Goal: Download file/media

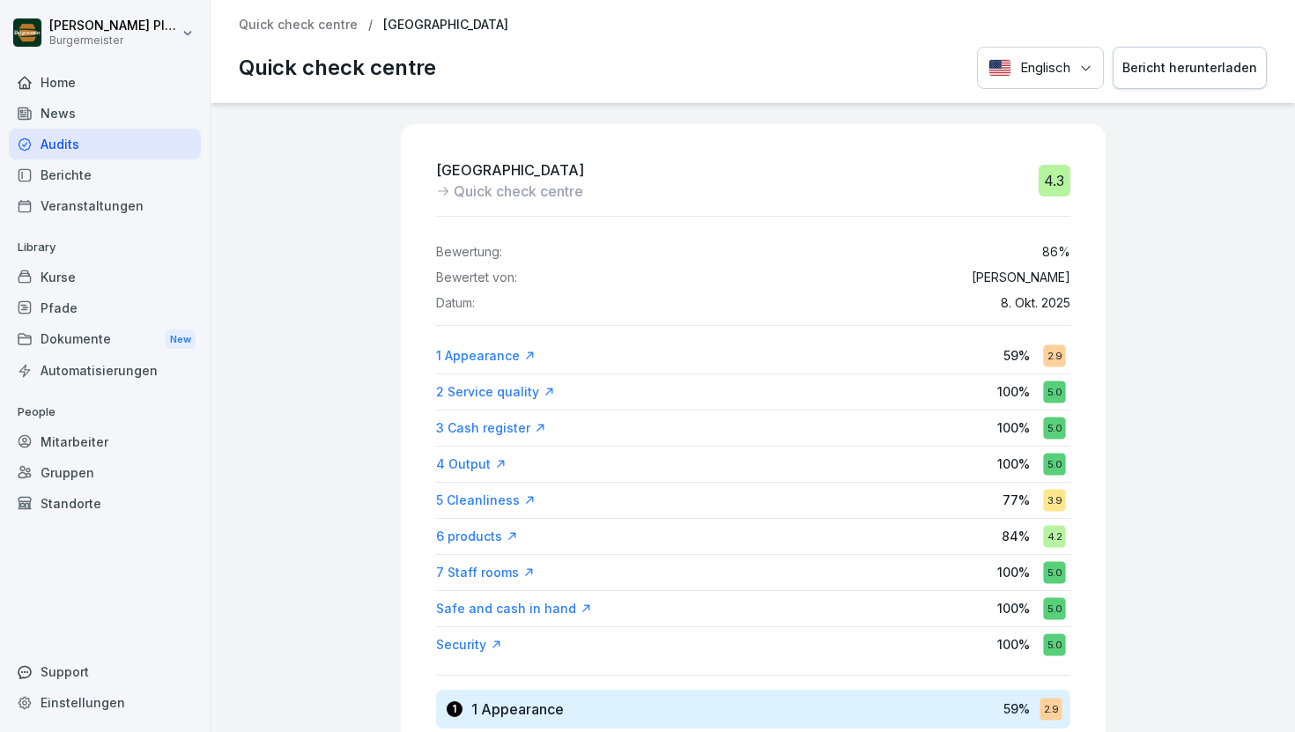
click at [310, 29] on p "Quick check centre" at bounding box center [298, 25] width 119 height 15
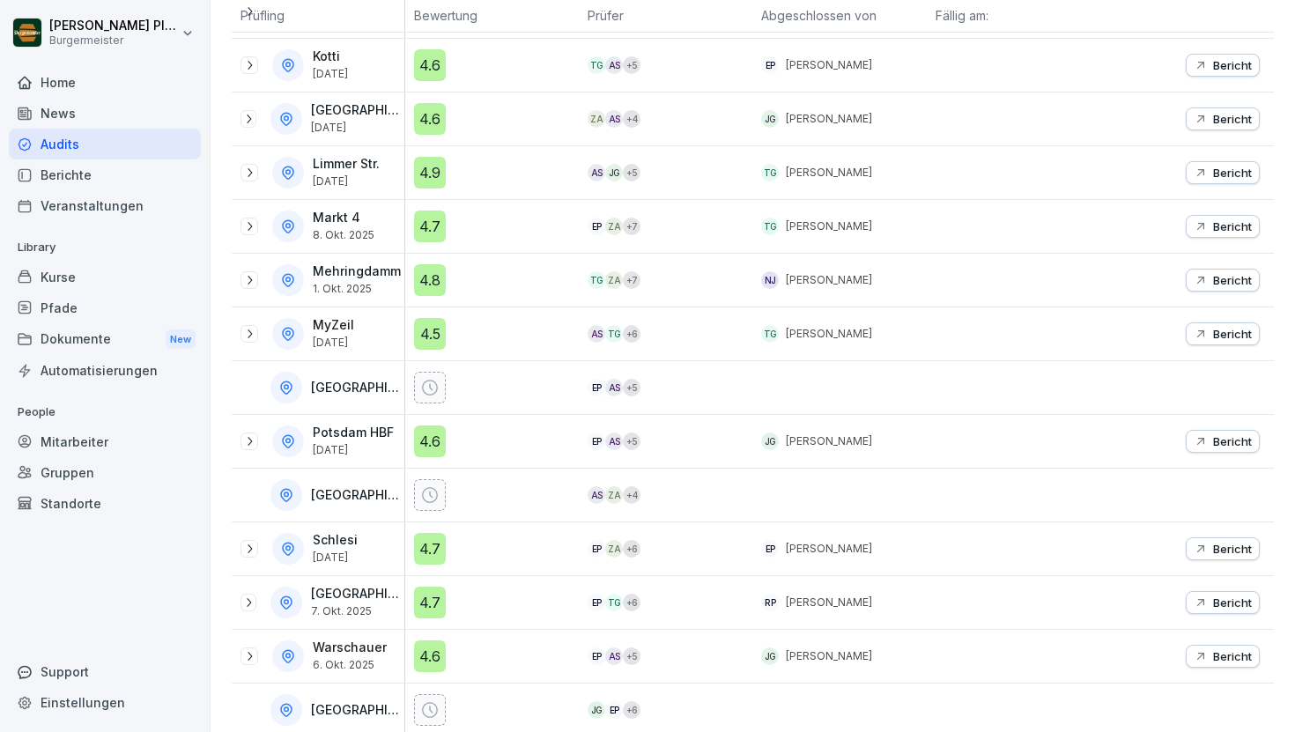
scroll to position [827, 0]
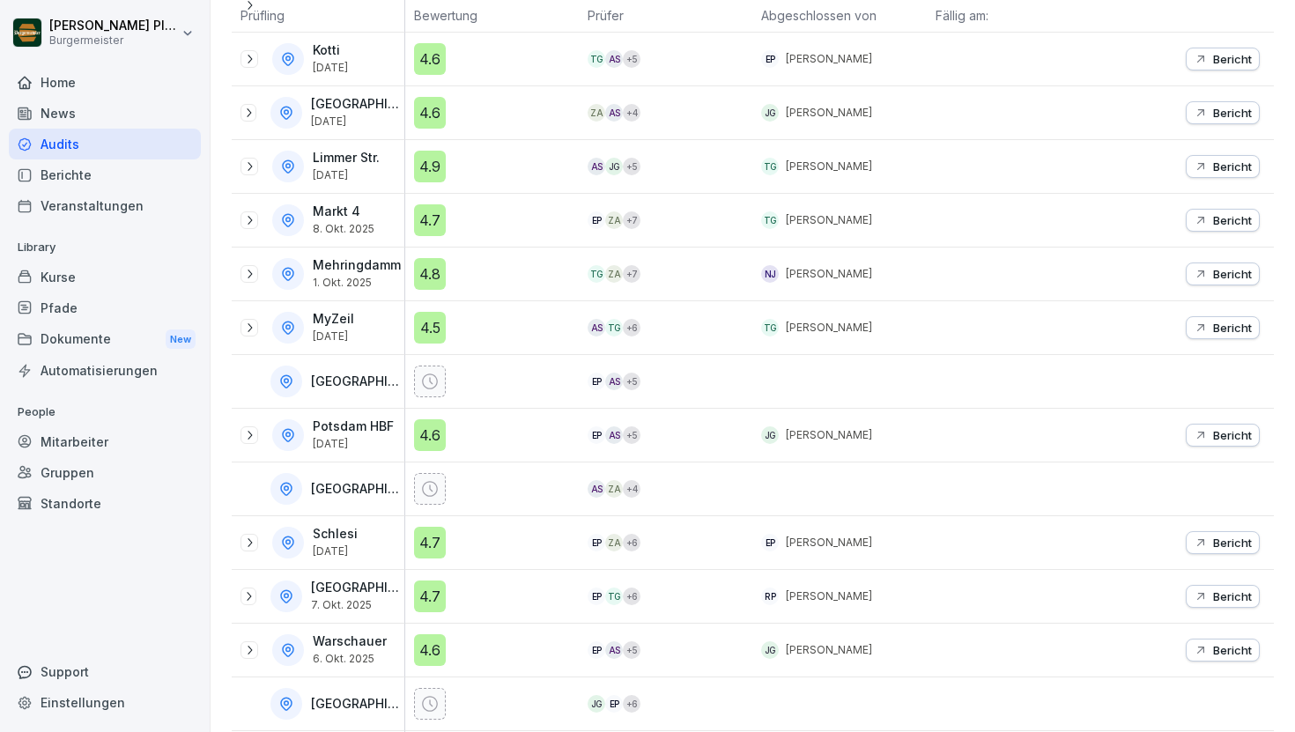
click at [1025, 591] on p "Bericht" at bounding box center [1232, 597] width 39 height 14
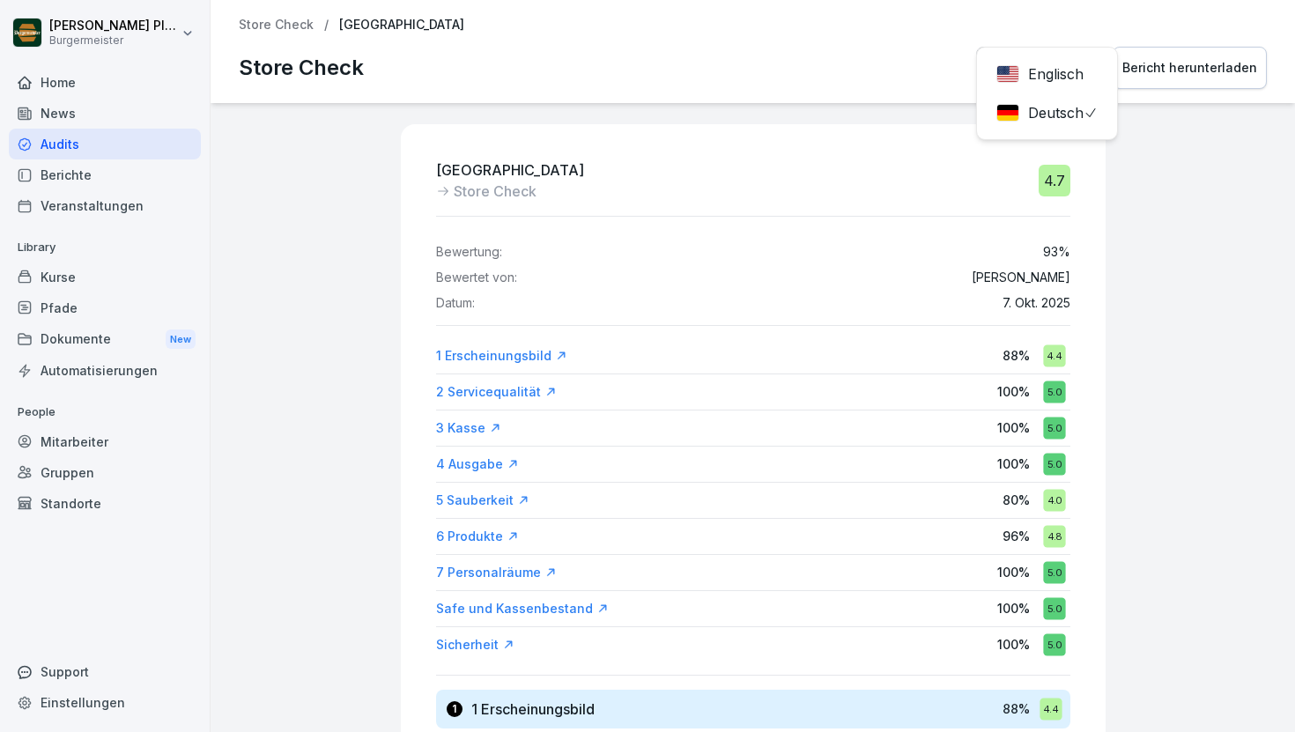
click at [1025, 63] on div "Deutsch Englisch Deutsch Bericht herunterladen" at bounding box center [1121, 68] width 291 height 43
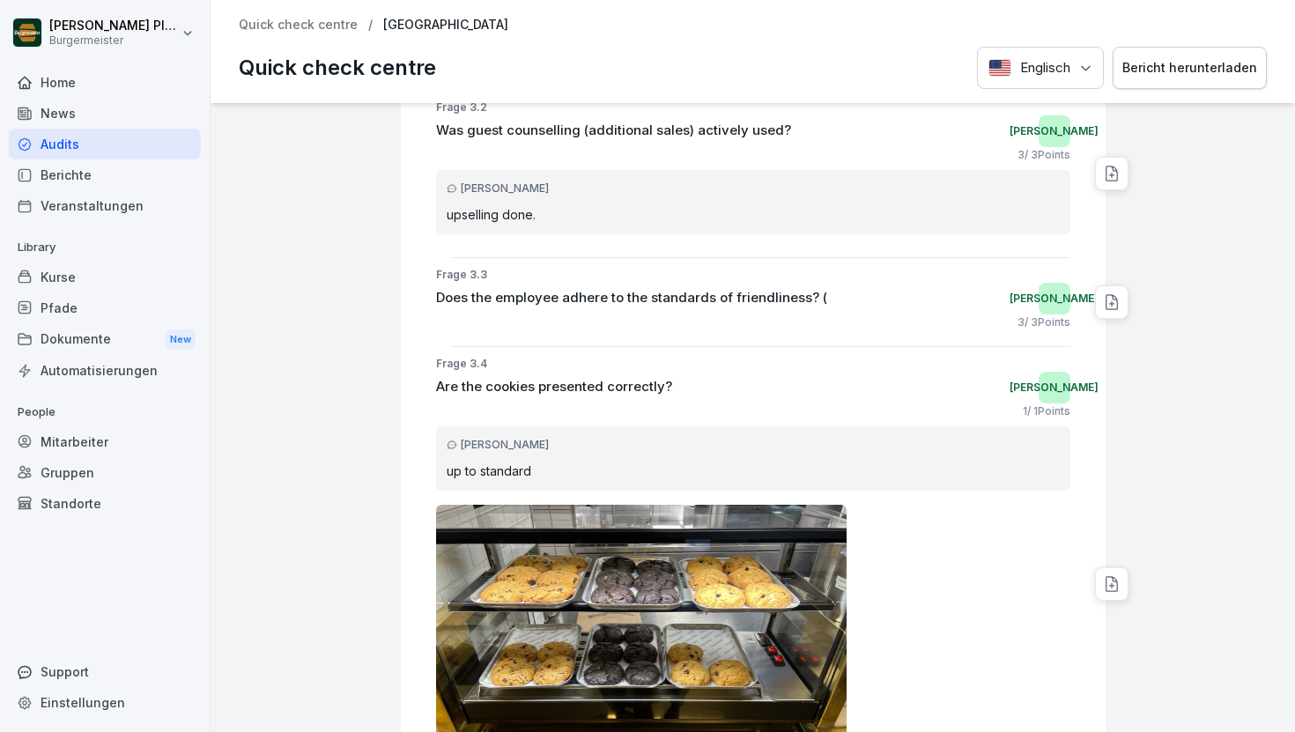
scroll to position [3876, 0]
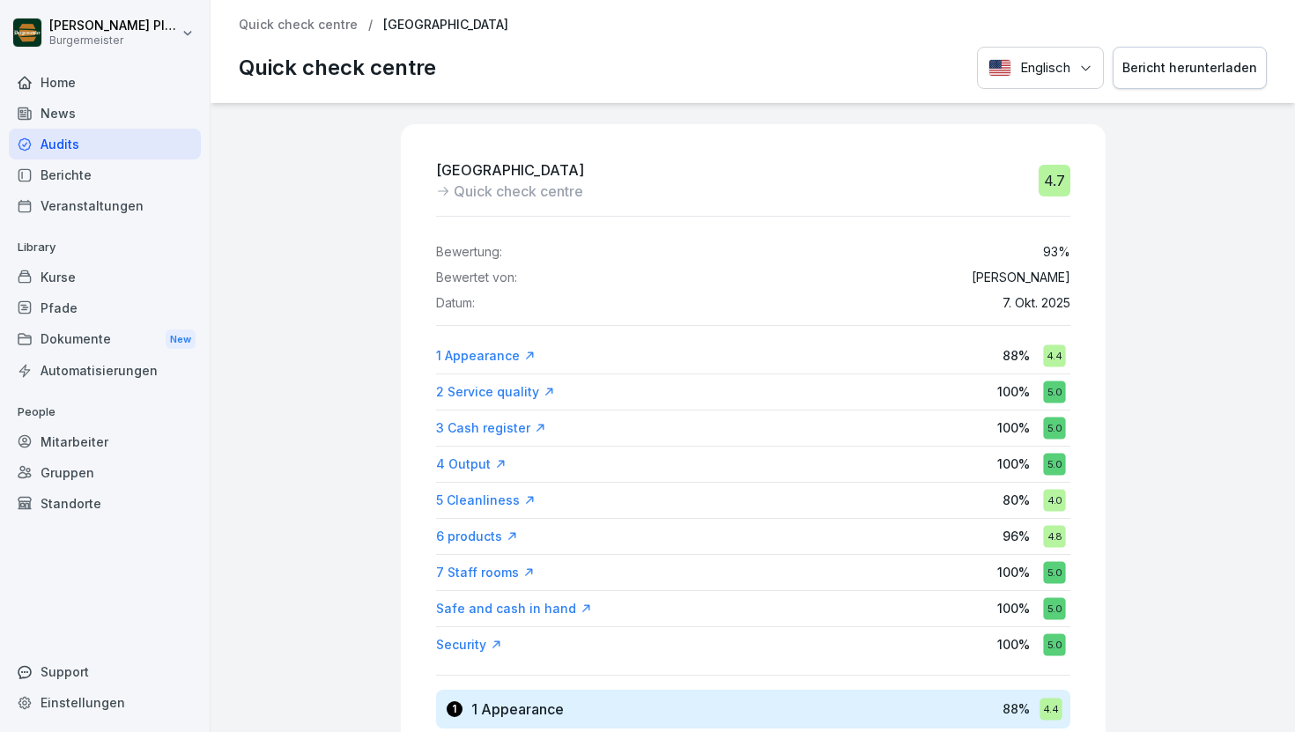
click at [89, 135] on div "Audits" at bounding box center [105, 144] width 192 height 31
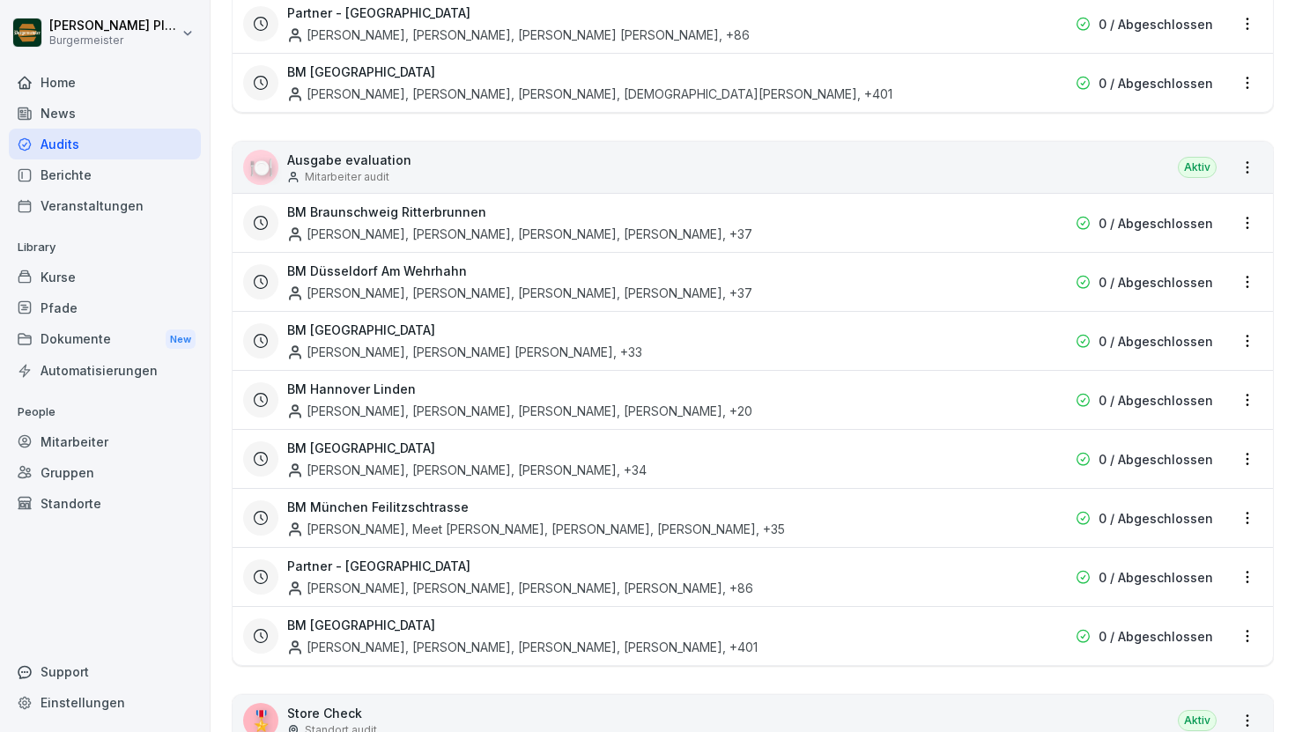
scroll to position [3303, 0]
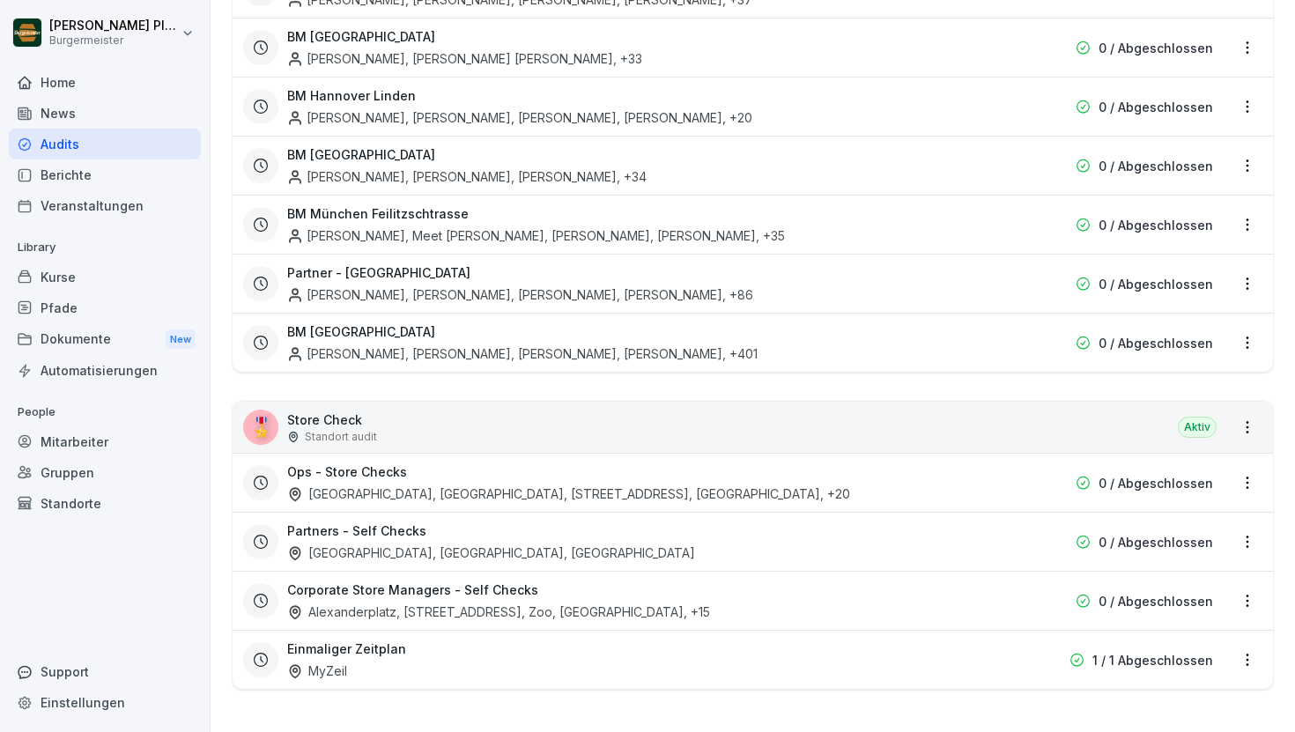
click at [339, 471] on h3 "Ops - Store Checks" at bounding box center [347, 472] width 120 height 19
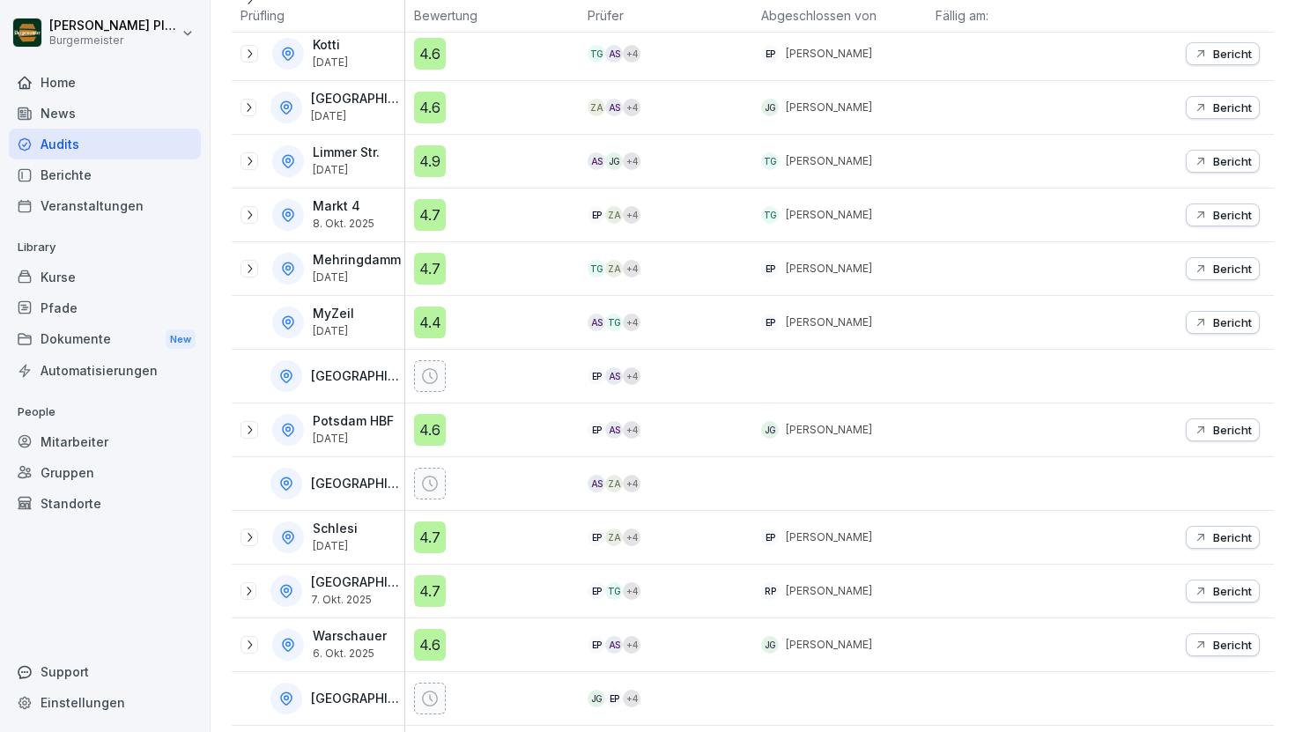
scroll to position [879, 0]
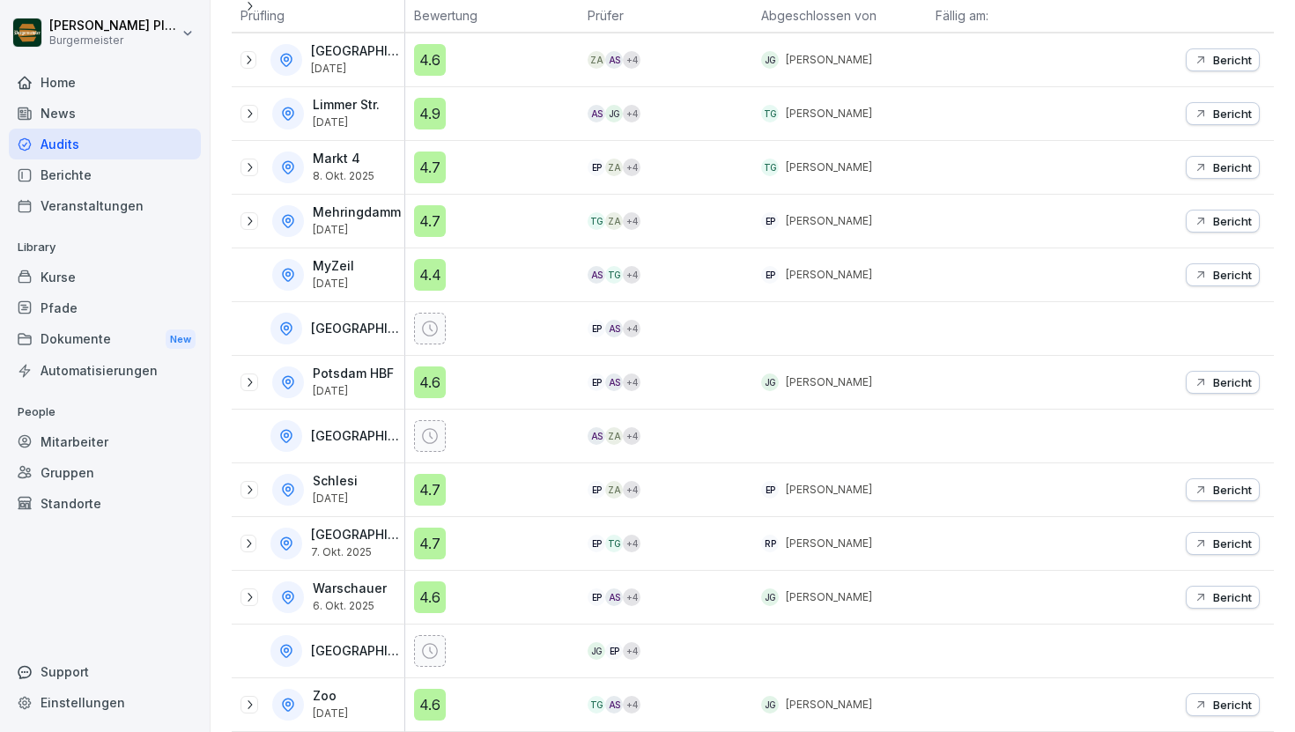
click at [250, 548] on icon at bounding box center [248, 544] width 14 height 14
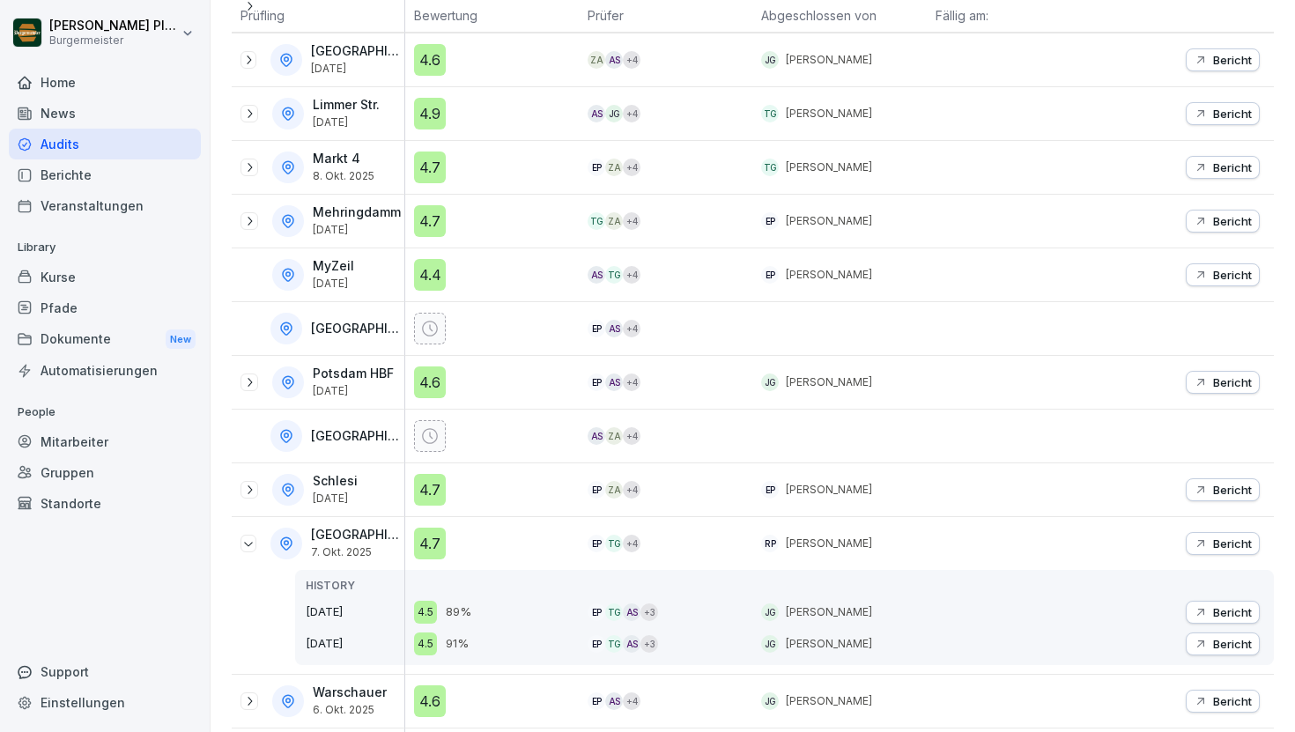
click at [1025, 609] on p "Bericht" at bounding box center [1232, 612] width 39 height 14
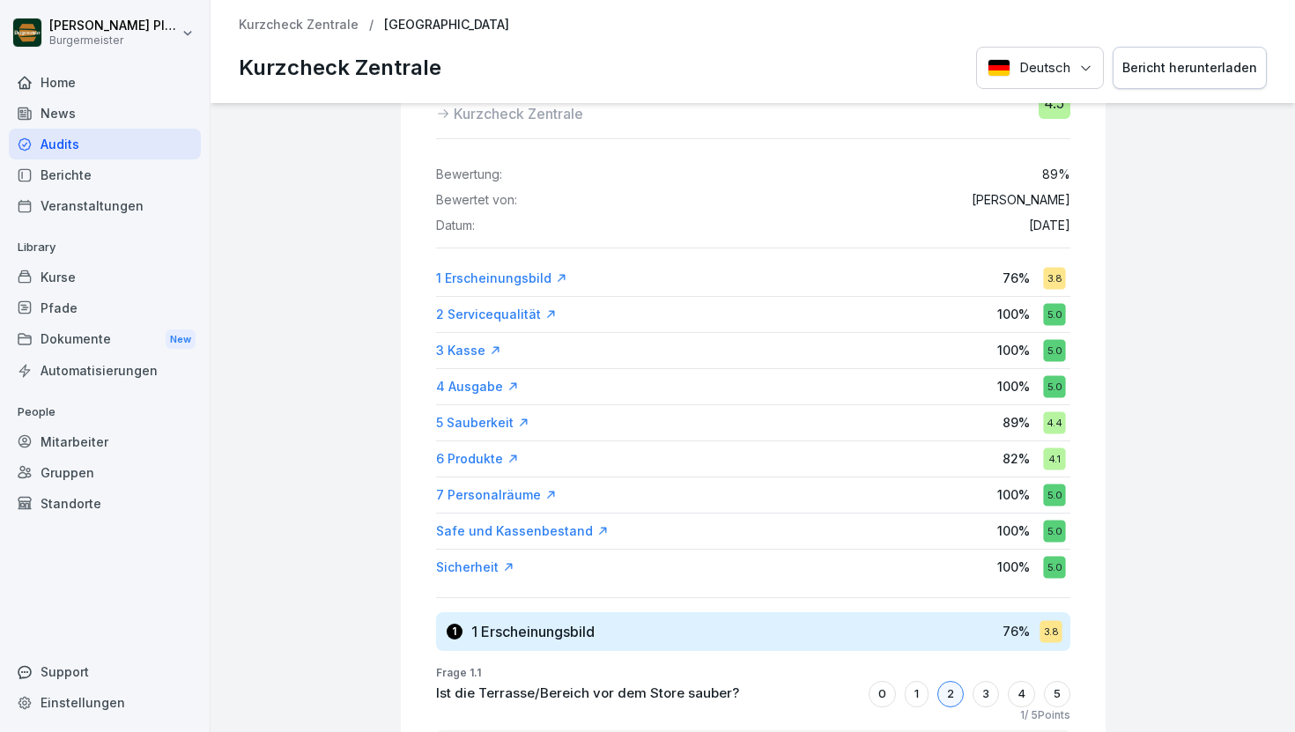
scroll to position [80, 0]
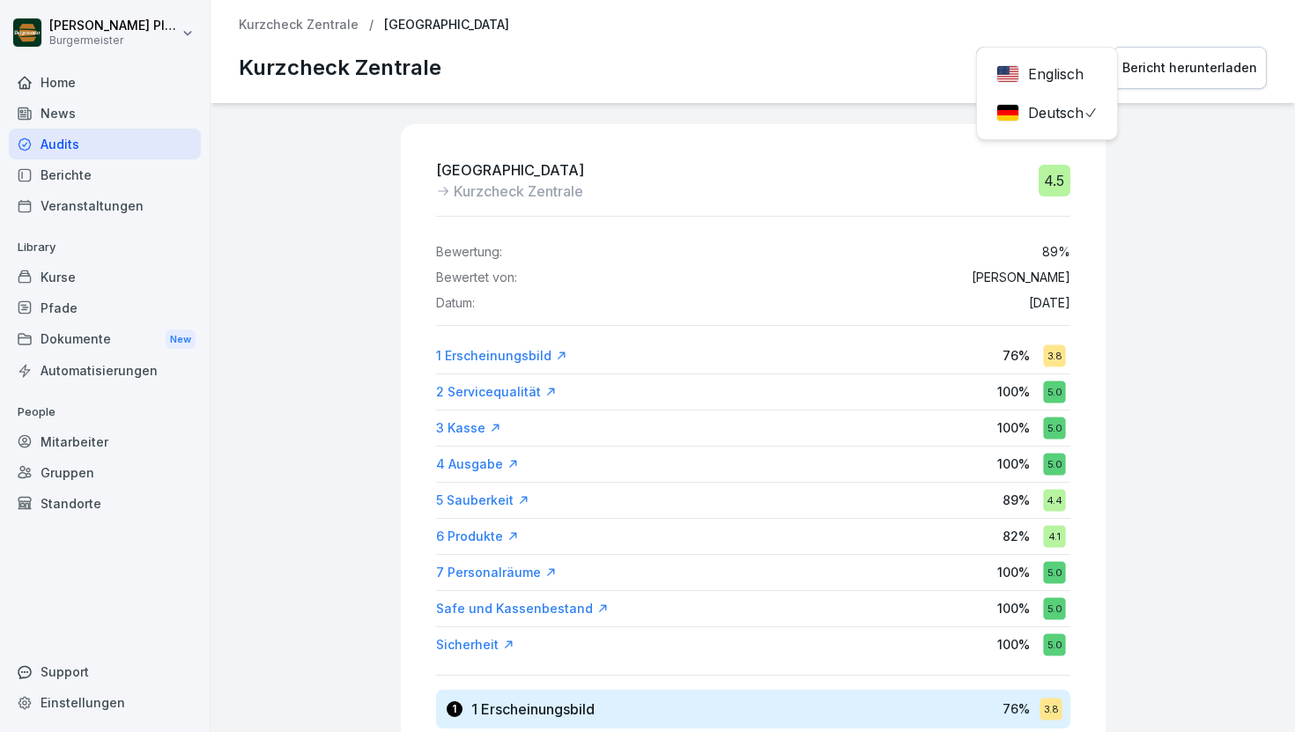
click at [1025, 71] on div "Deutsch Englisch Deutsch Bericht herunterladen" at bounding box center [1121, 68] width 291 height 43
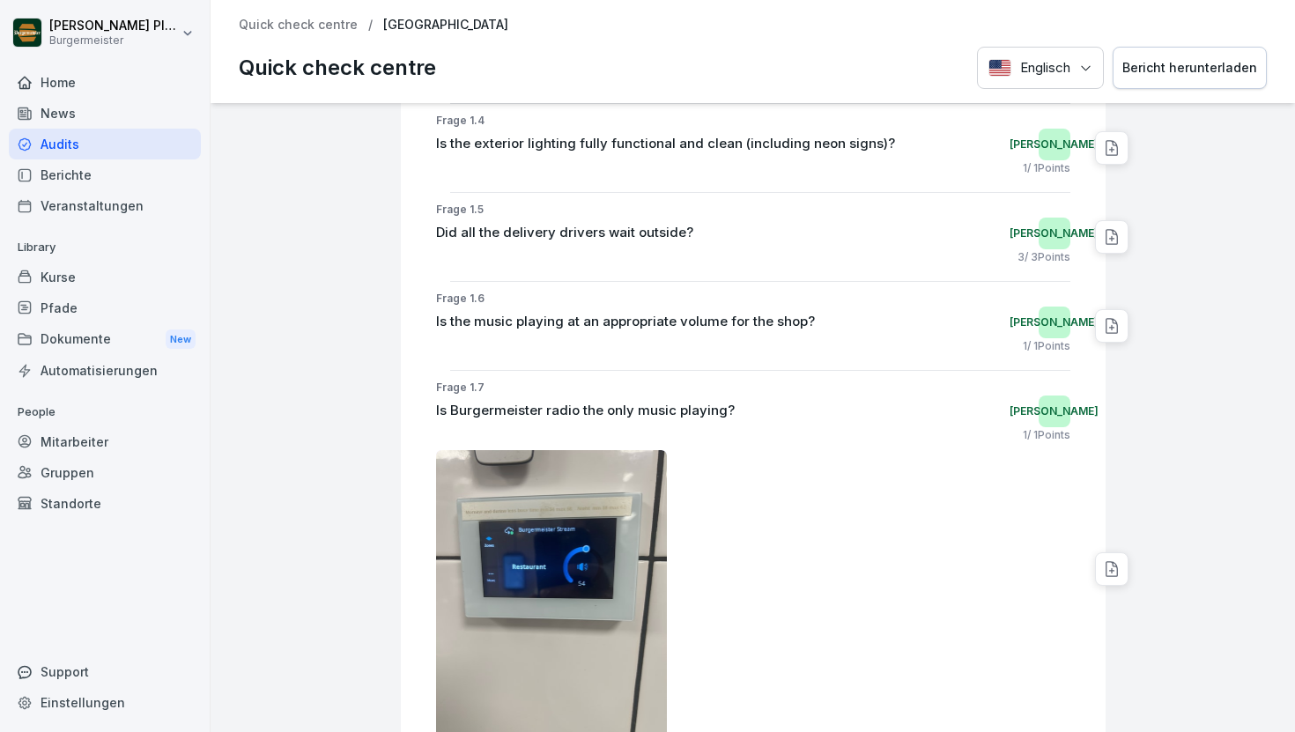
scroll to position [1681, 0]
